Goal: Task Accomplishment & Management: Manage account settings

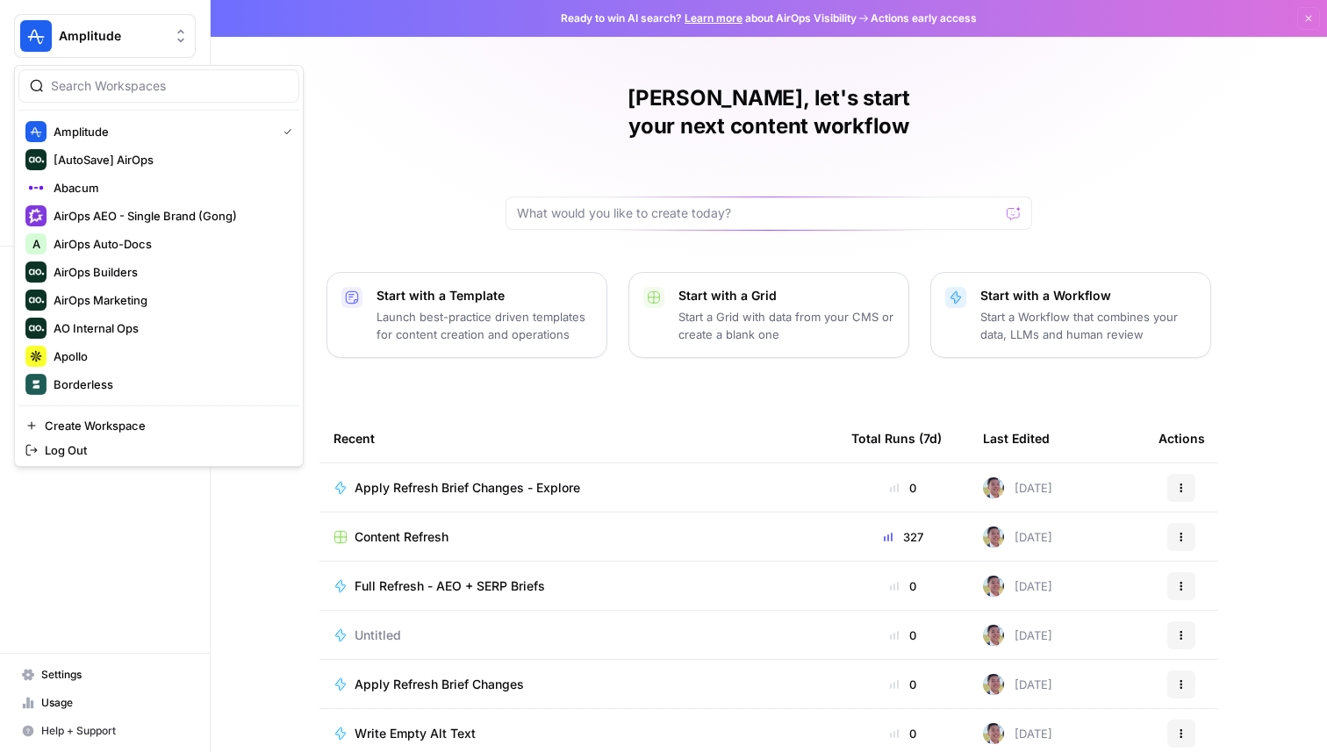
click at [131, 48] on button "Amplitude" at bounding box center [105, 36] width 182 height 44
click at [101, 365] on div "Apollo" at bounding box center [158, 356] width 267 height 21
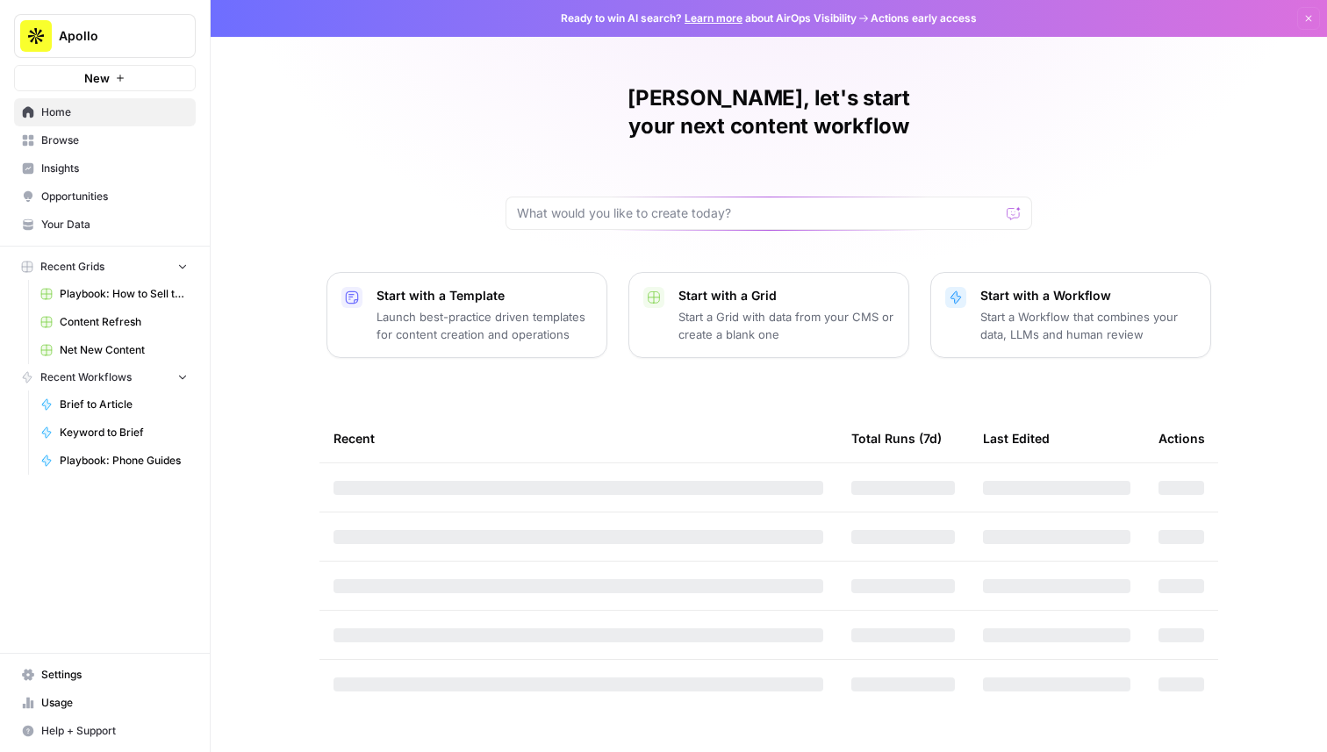
click at [110, 147] on span "Browse" at bounding box center [114, 141] width 147 height 16
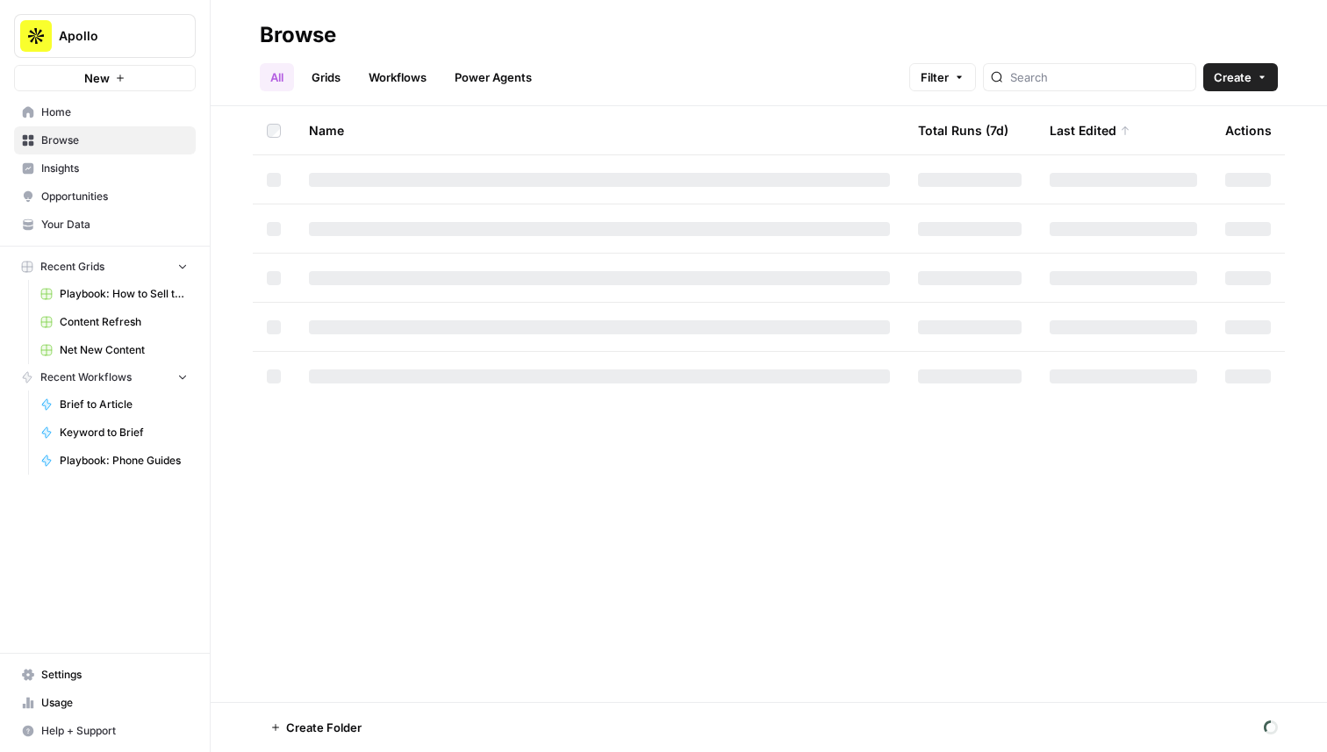
click at [116, 225] on span "Your Data" at bounding box center [114, 225] width 147 height 16
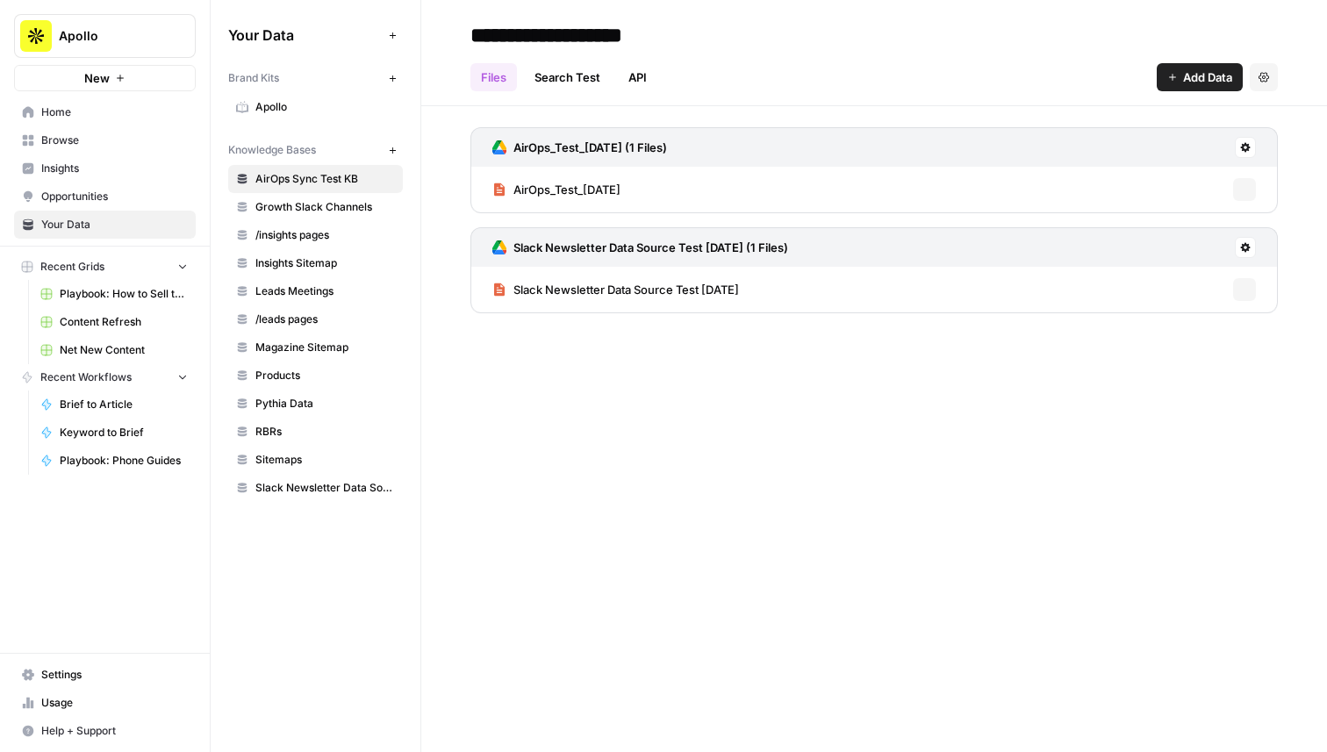
click at [132, 674] on span "Settings" at bounding box center [114, 675] width 147 height 16
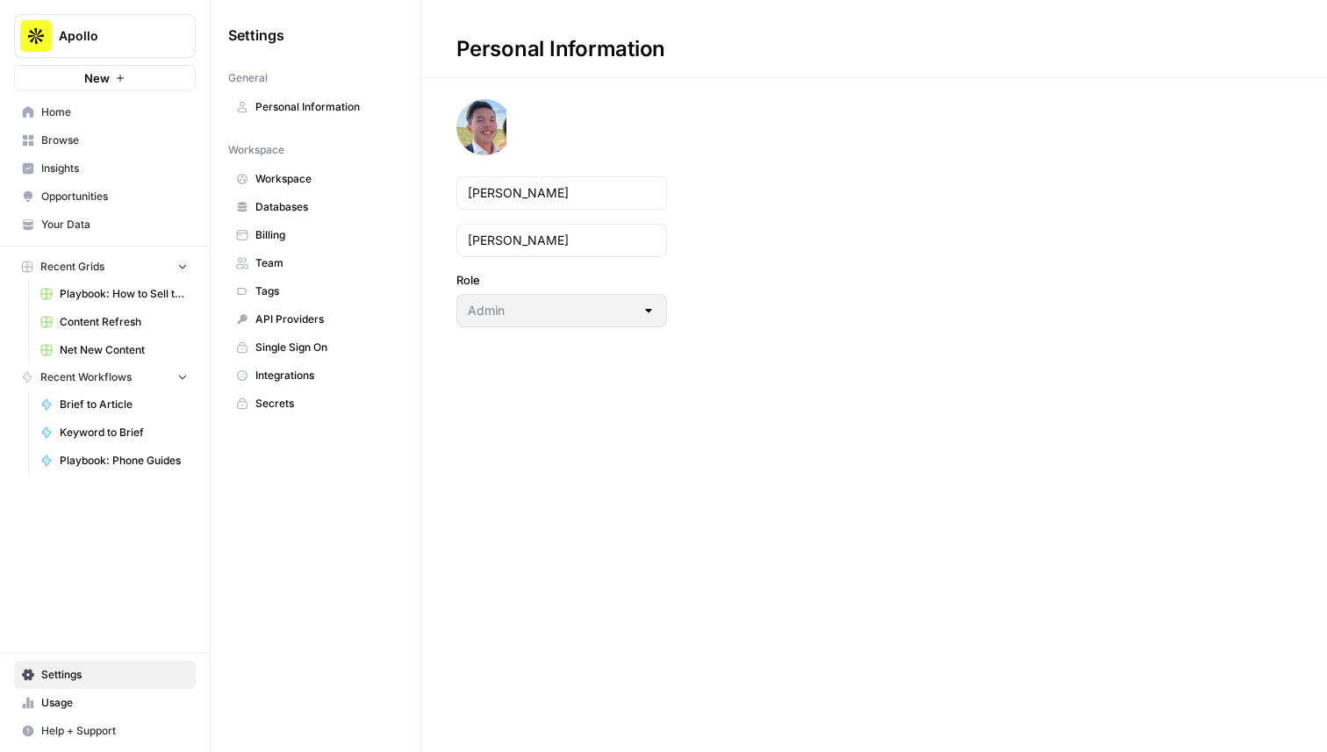
click at [313, 255] on span "Team" at bounding box center [325, 263] width 140 height 16
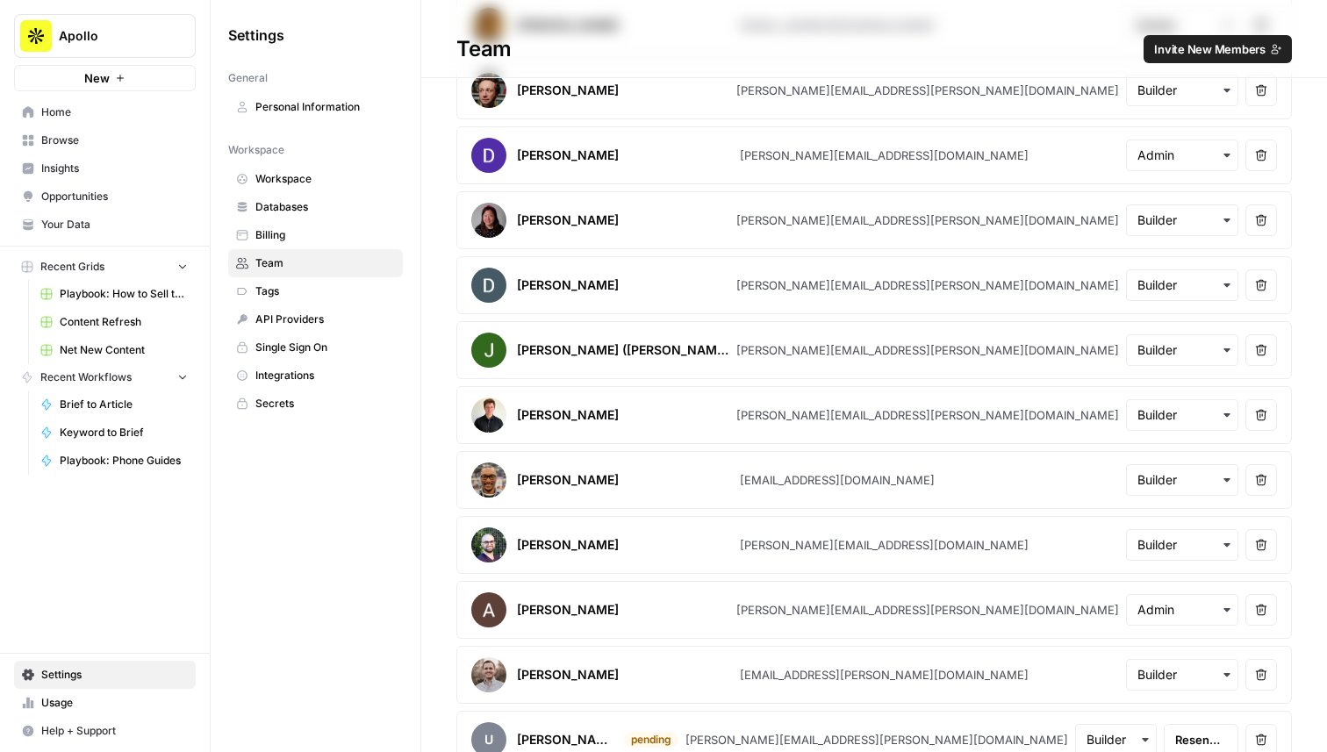
scroll to position [971, 0]
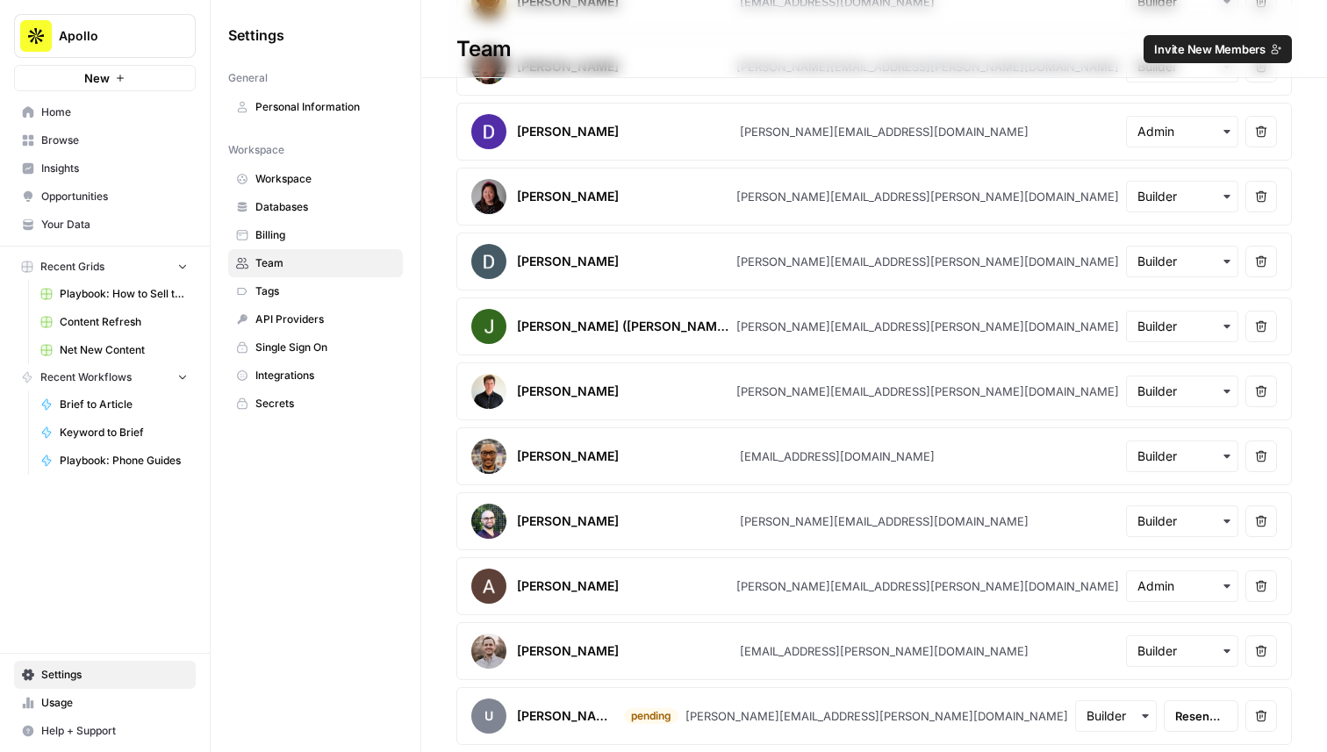
click at [1190, 47] on span "Invite New Members" at bounding box center [1209, 49] width 111 height 18
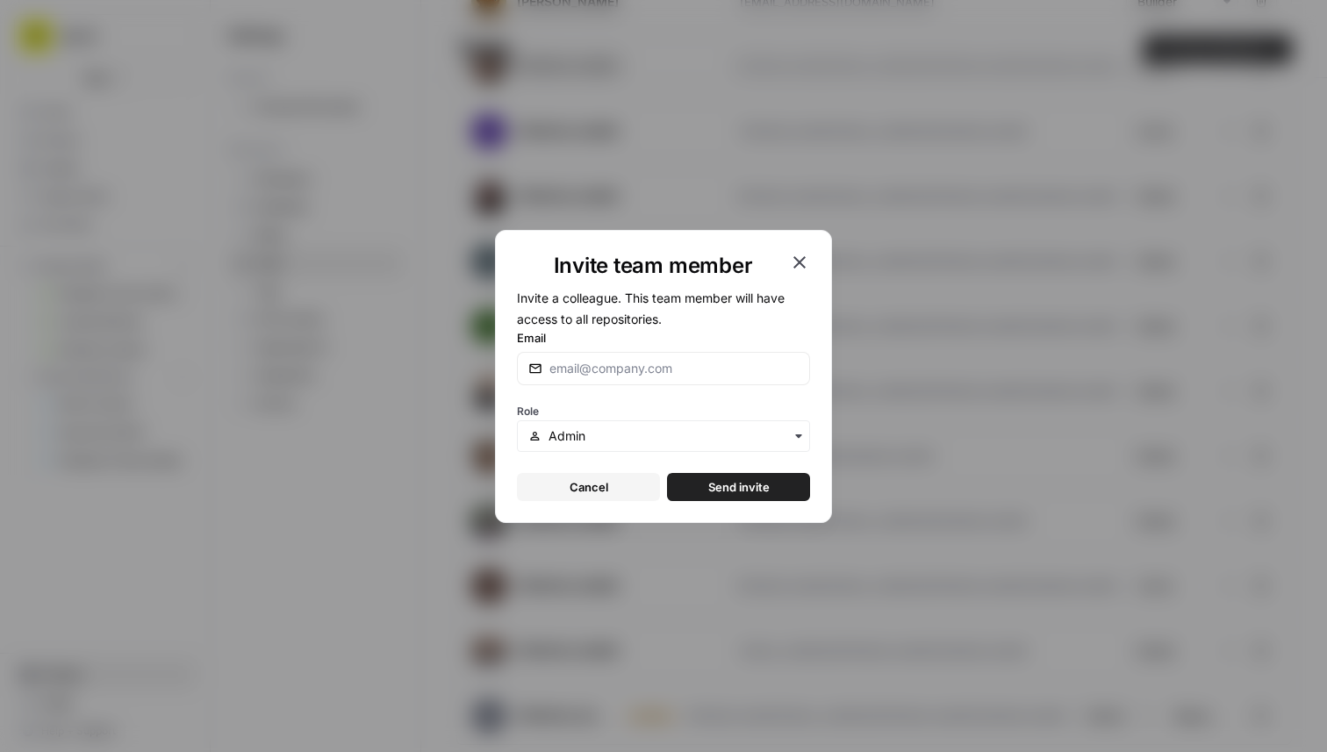
click at [634, 385] on div at bounding box center [663, 368] width 293 height 33
paste input "[EMAIL_ADDRESS][PERSON_NAME][DOMAIN_NAME]"
type input "[EMAIL_ADDRESS][PERSON_NAME][DOMAIN_NAME]"
click at [647, 432] on input "text" at bounding box center [674, 437] width 250 height 18
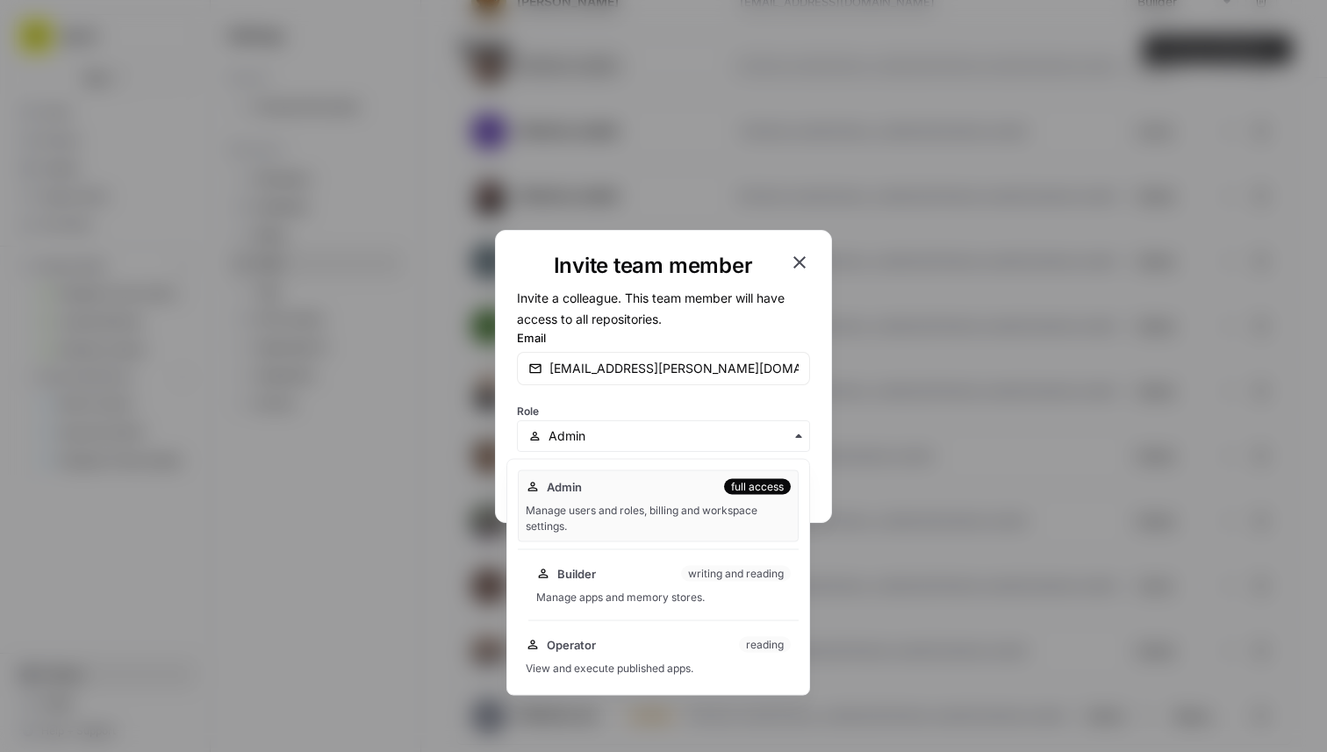
click at [714, 599] on div "Manage apps and memory stores." at bounding box center [663, 598] width 255 height 16
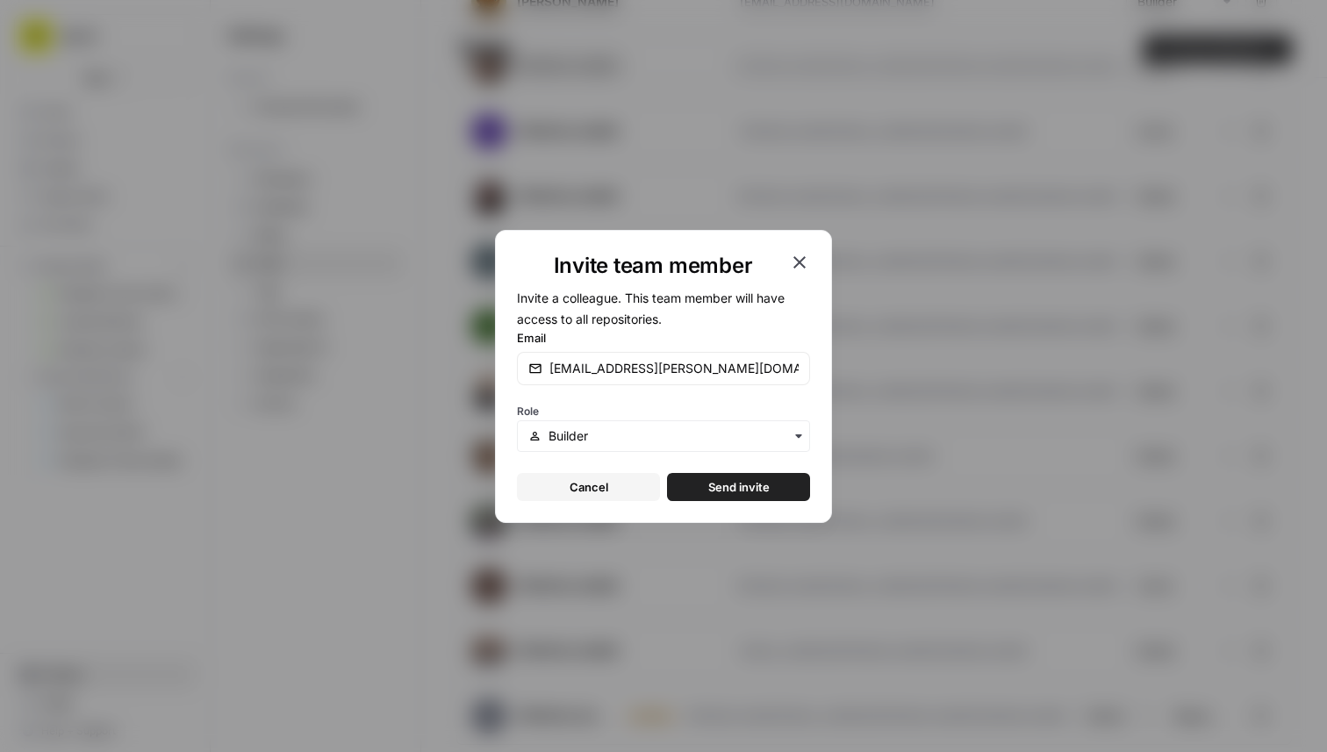
click at [779, 482] on button "Send invite" at bounding box center [738, 487] width 143 height 28
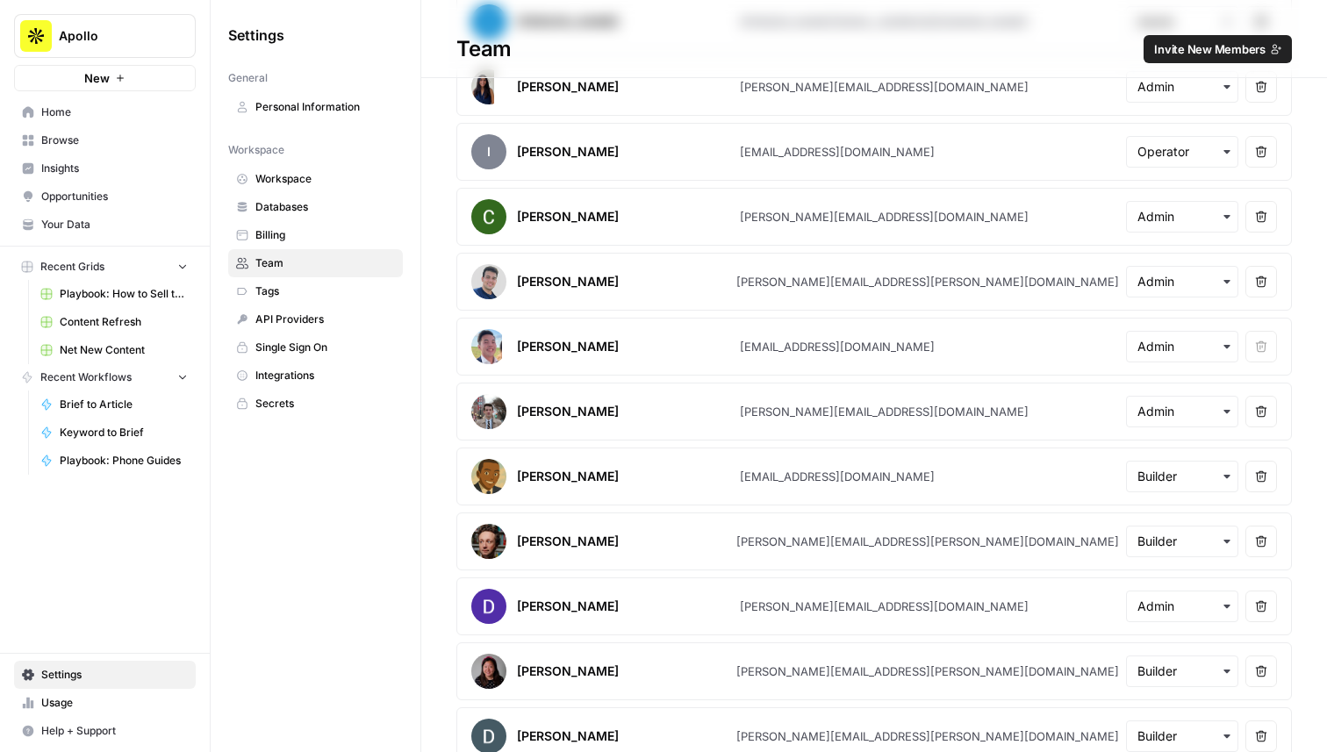
scroll to position [499, 0]
